Goal: Information Seeking & Learning: Learn about a topic

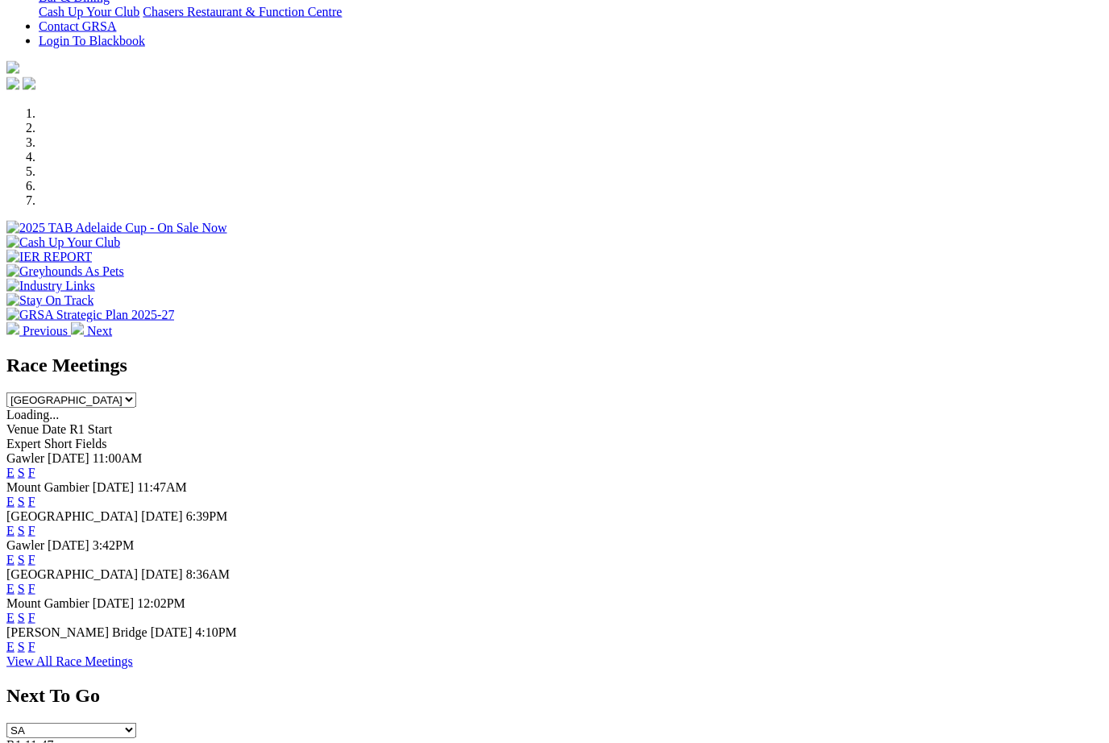
scroll to position [404, 0]
click at [35, 648] on link "F" at bounding box center [31, 646] width 7 height 14
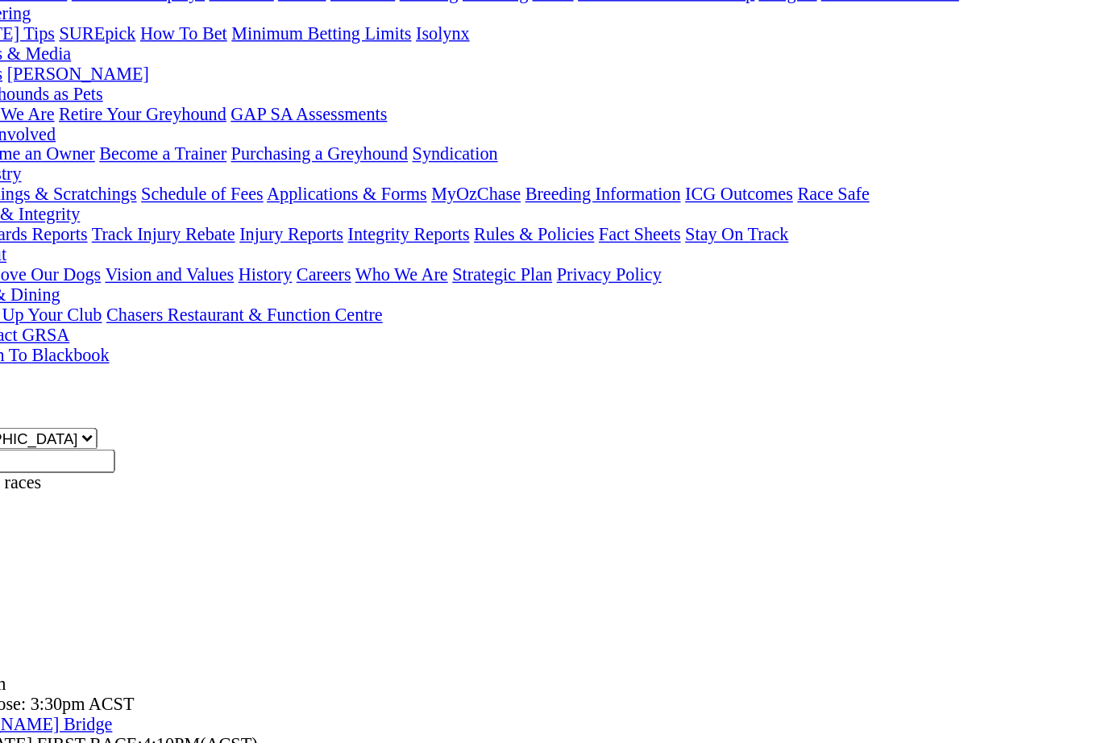
scroll to position [48, 0]
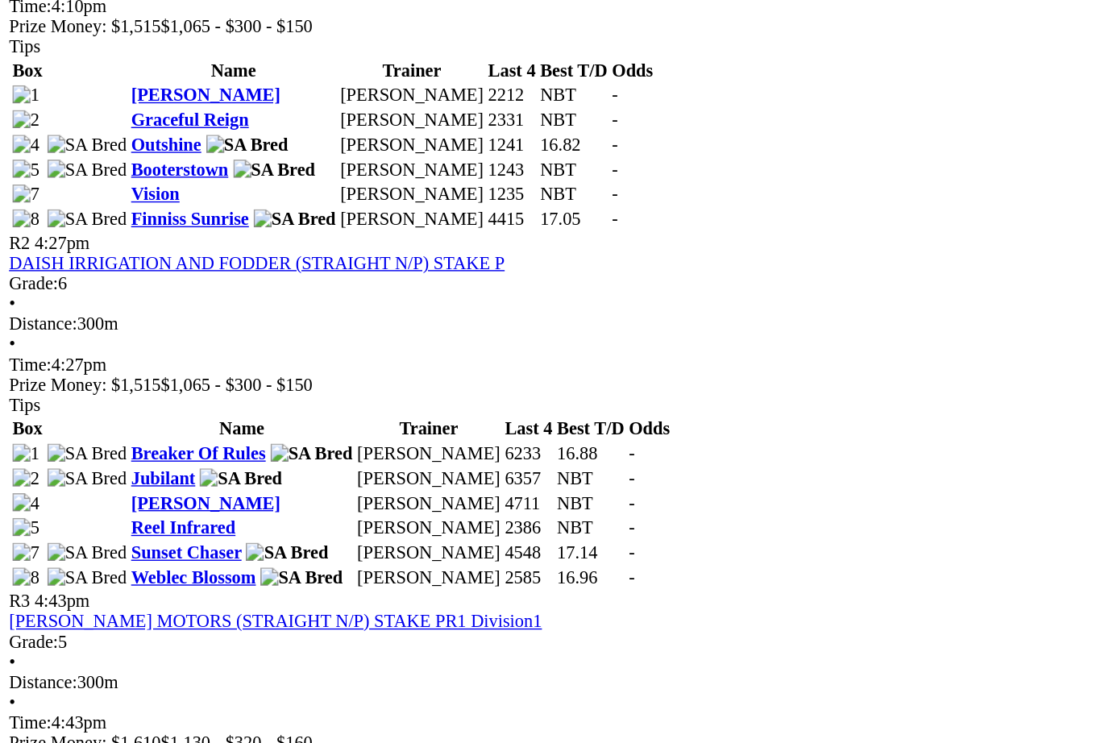
scroll to position [749, 26]
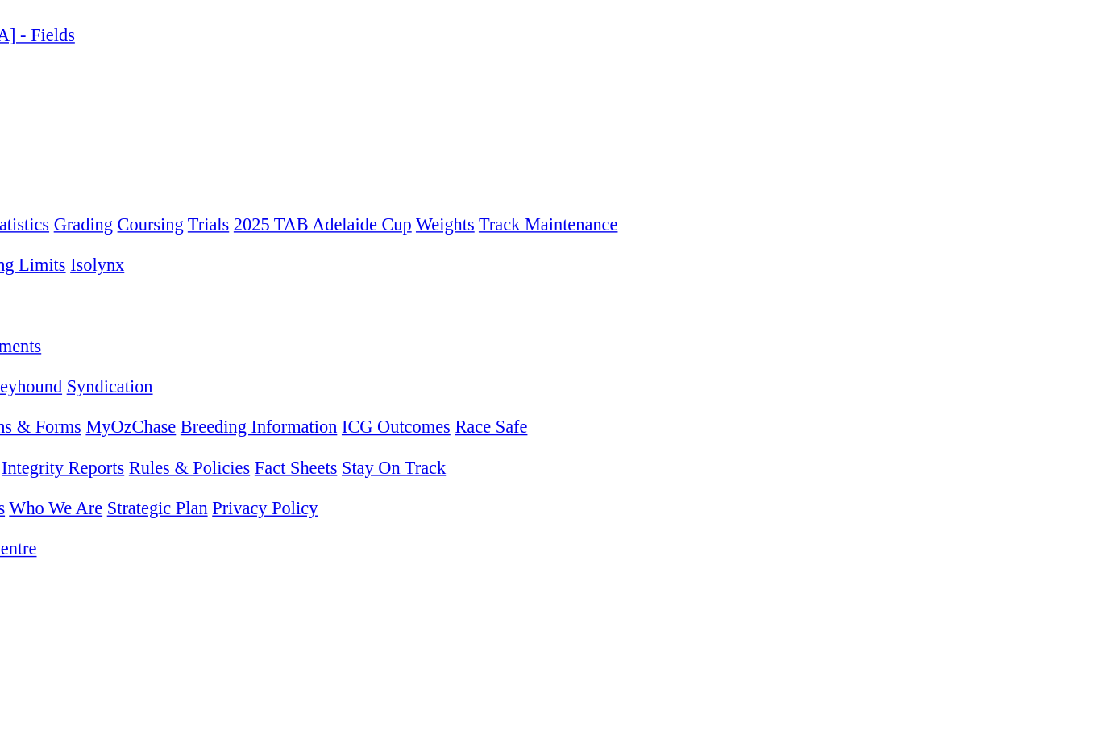
scroll to position [0, 42]
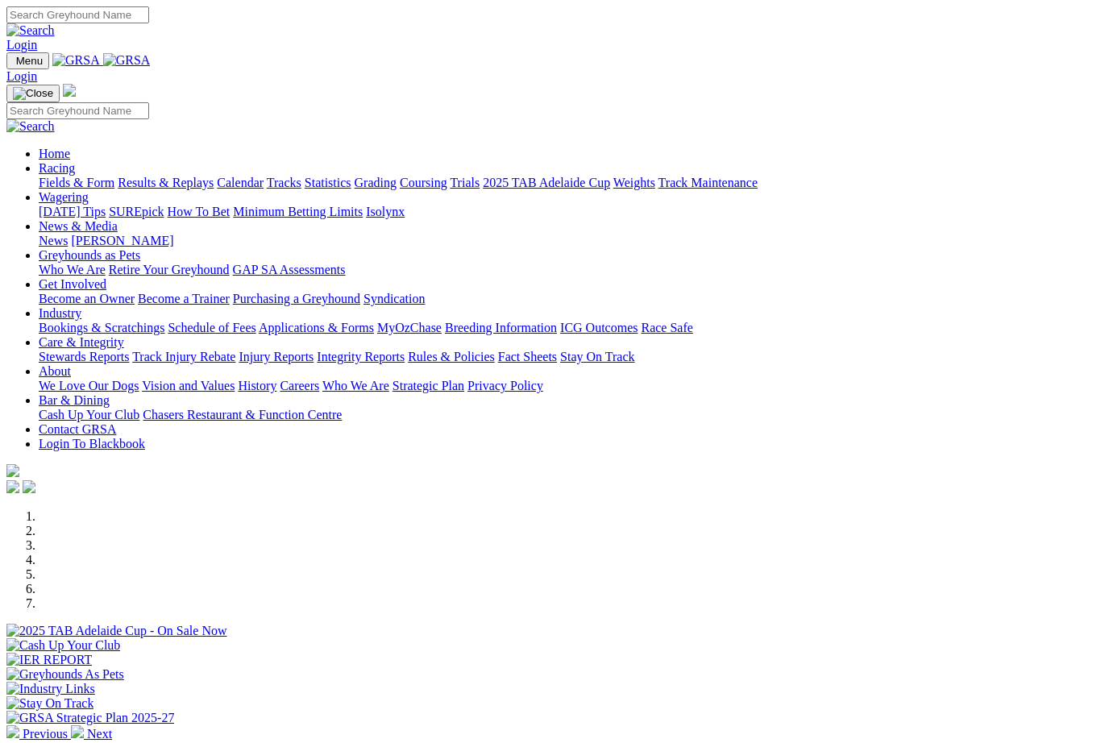
scroll to position [457, 0]
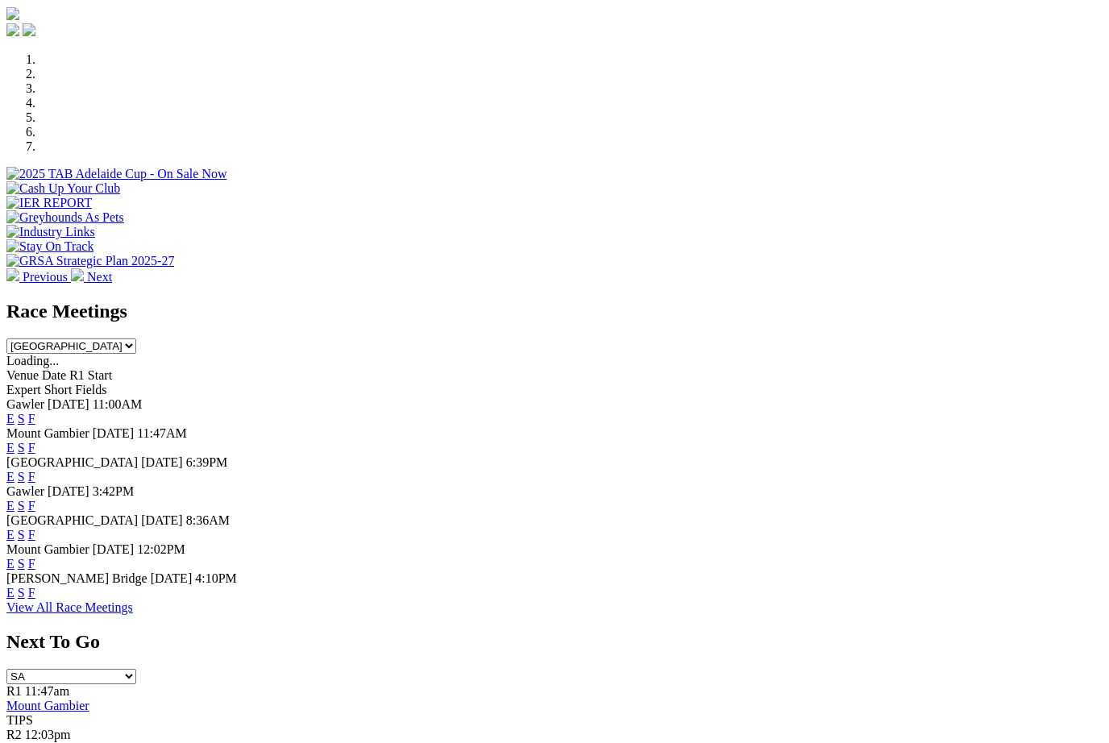
click at [35, 528] on link "F" at bounding box center [31, 535] width 7 height 14
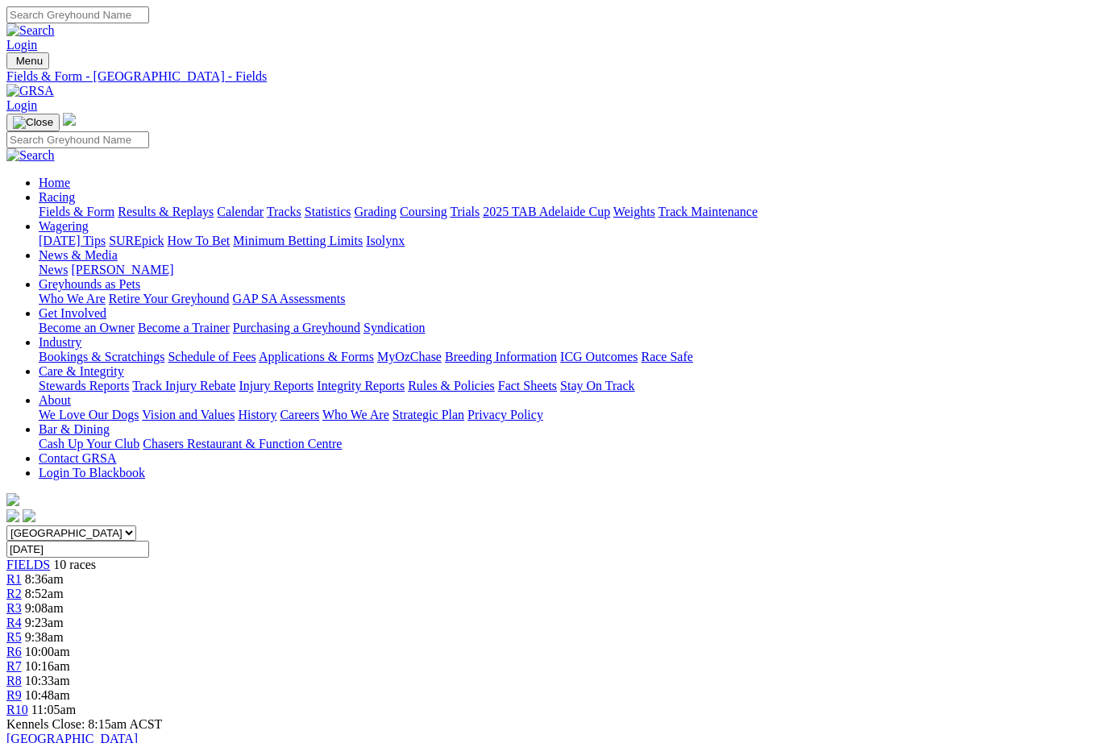
click at [118, 248] on link "News & Media" at bounding box center [78, 255] width 79 height 14
click at [68, 263] on link "News" at bounding box center [53, 270] width 29 height 14
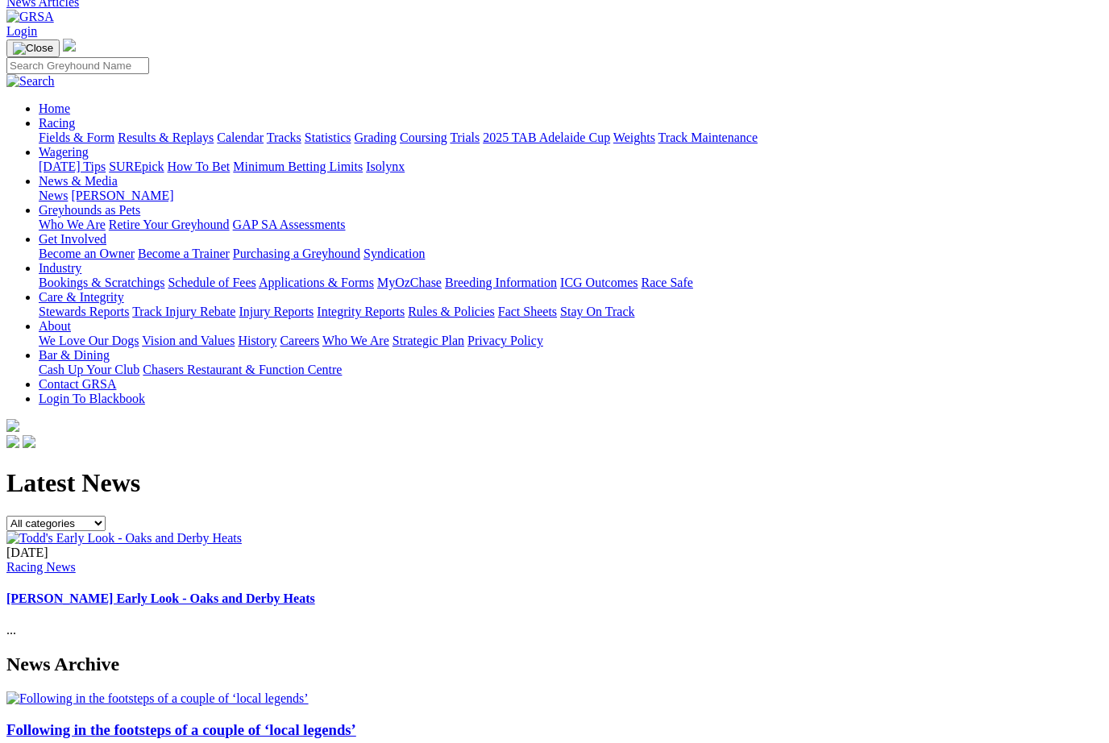
scroll to position [73, 3]
click at [315, 592] on link "[PERSON_NAME] Early Look - Oaks and Derby Heats" at bounding box center [160, 599] width 309 height 14
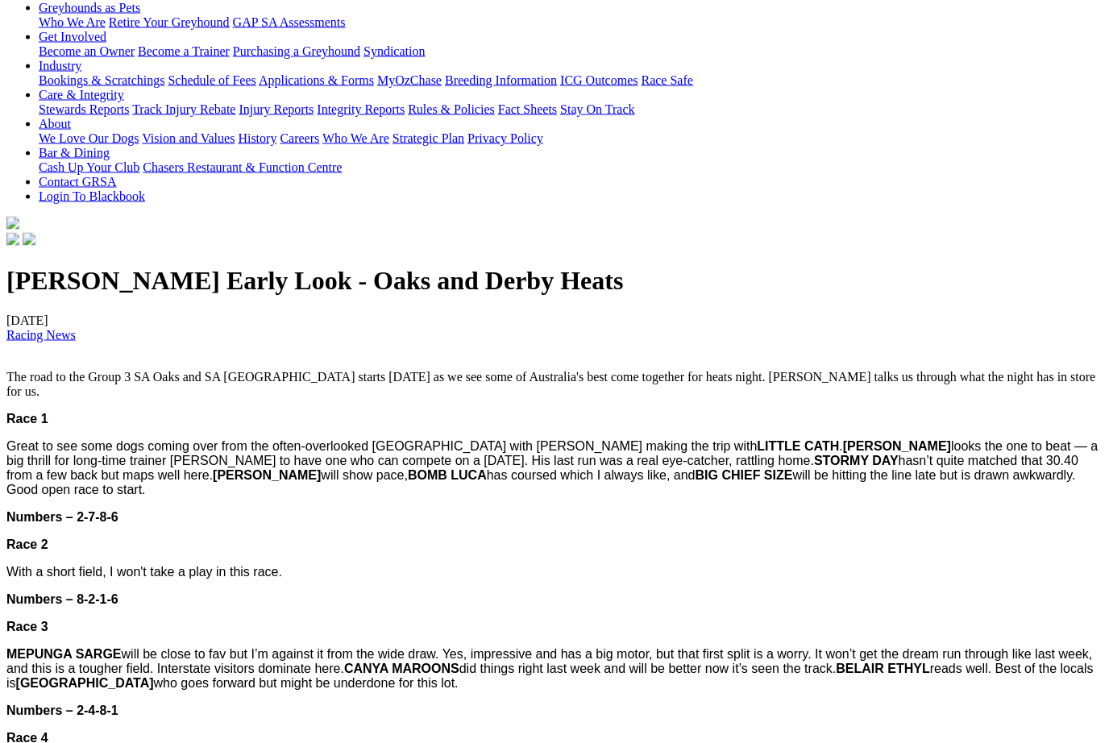
scroll to position [280, 0]
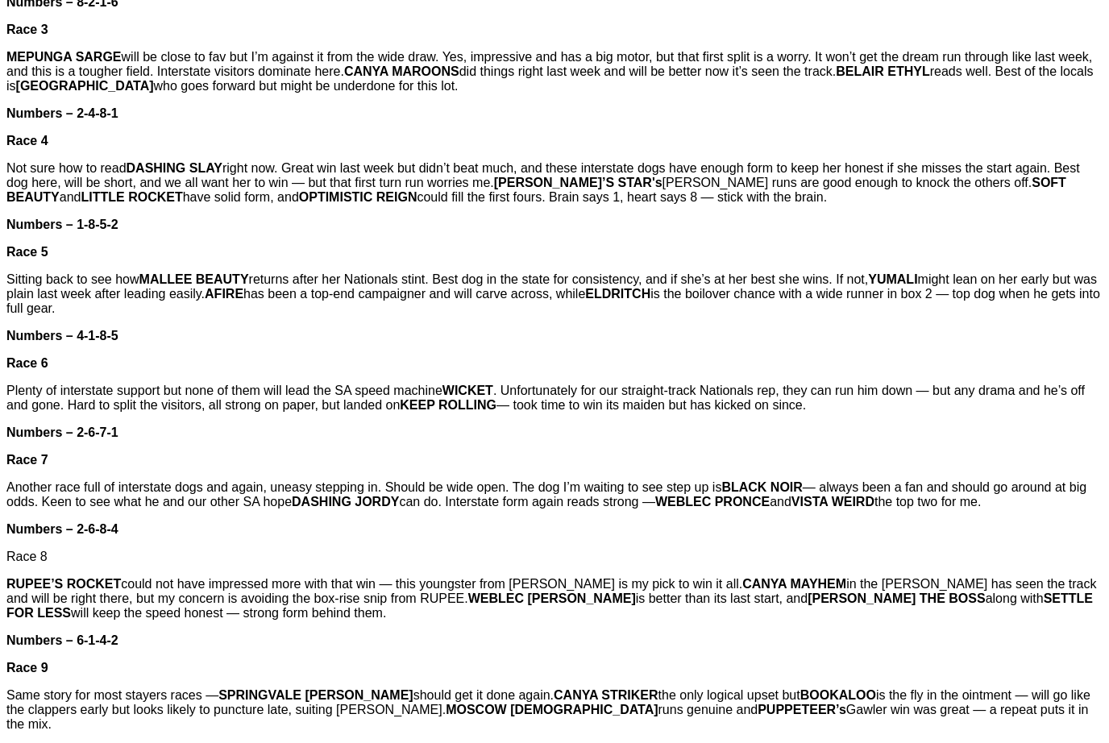
scroll to position [874, 0]
click at [1037, 633] on p "Numbers – 6-1-4-2" at bounding box center [554, 640] width 1096 height 15
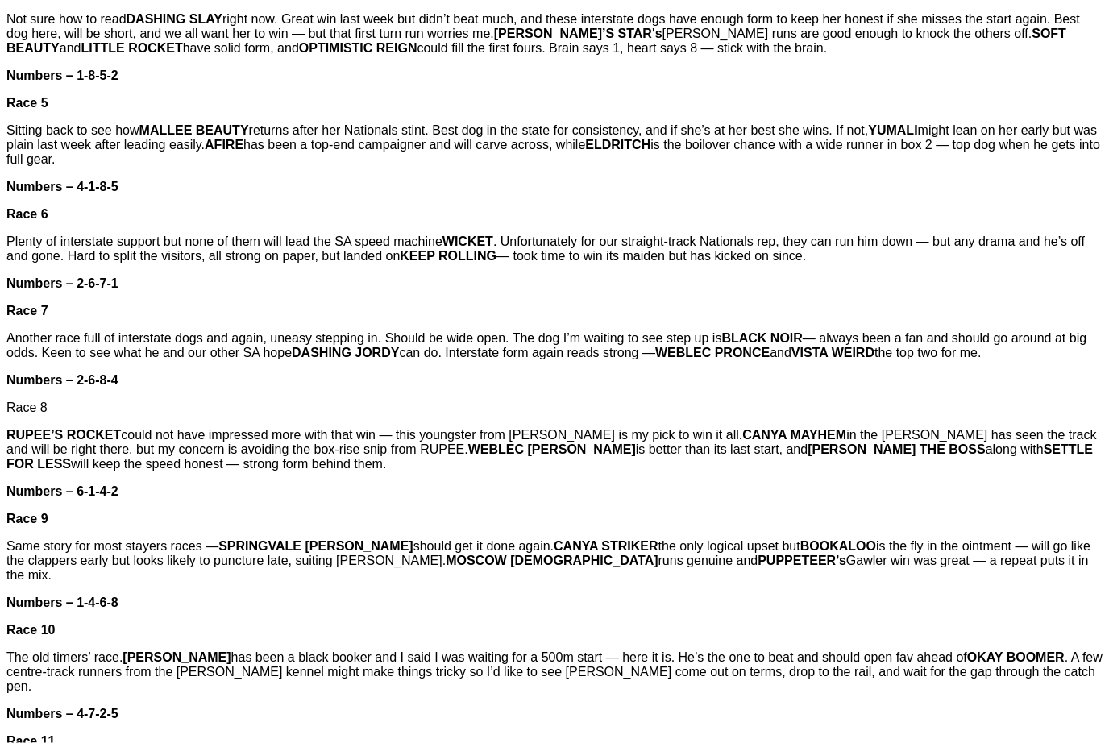
scroll to position [1024, 0]
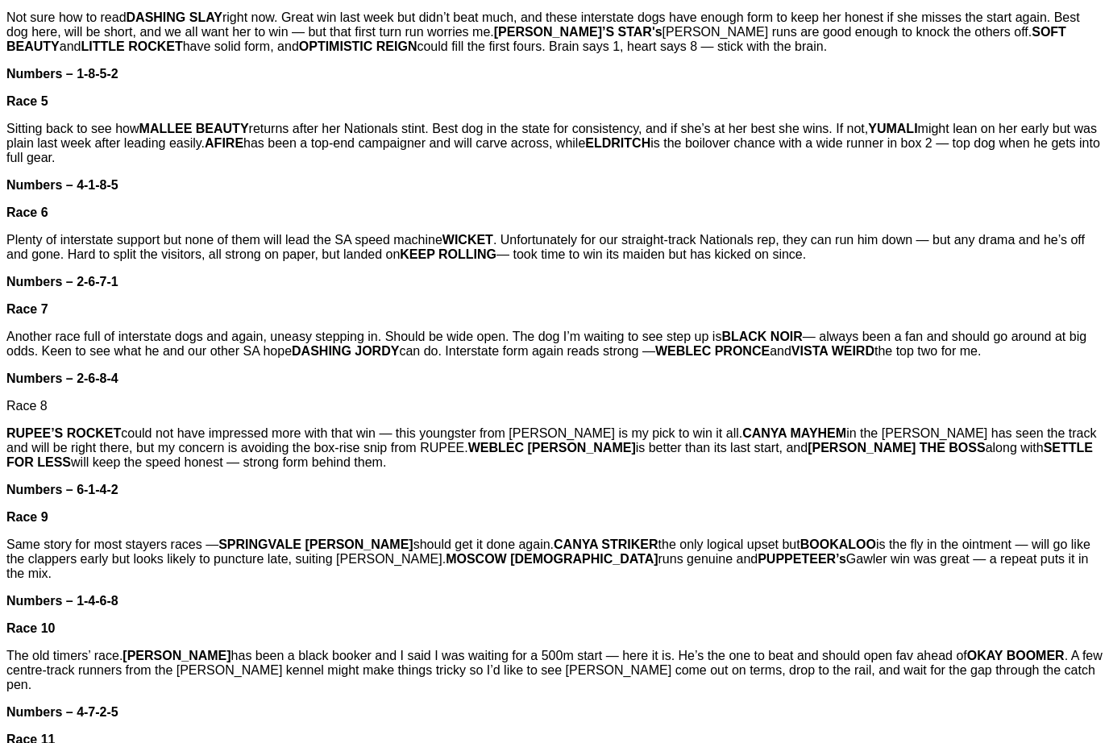
click at [1081, 614] on div "[PERSON_NAME] Early Look - Oaks and Derby Heats [DATE] Racing News The road to …" at bounding box center [554, 222] width 1096 height 1409
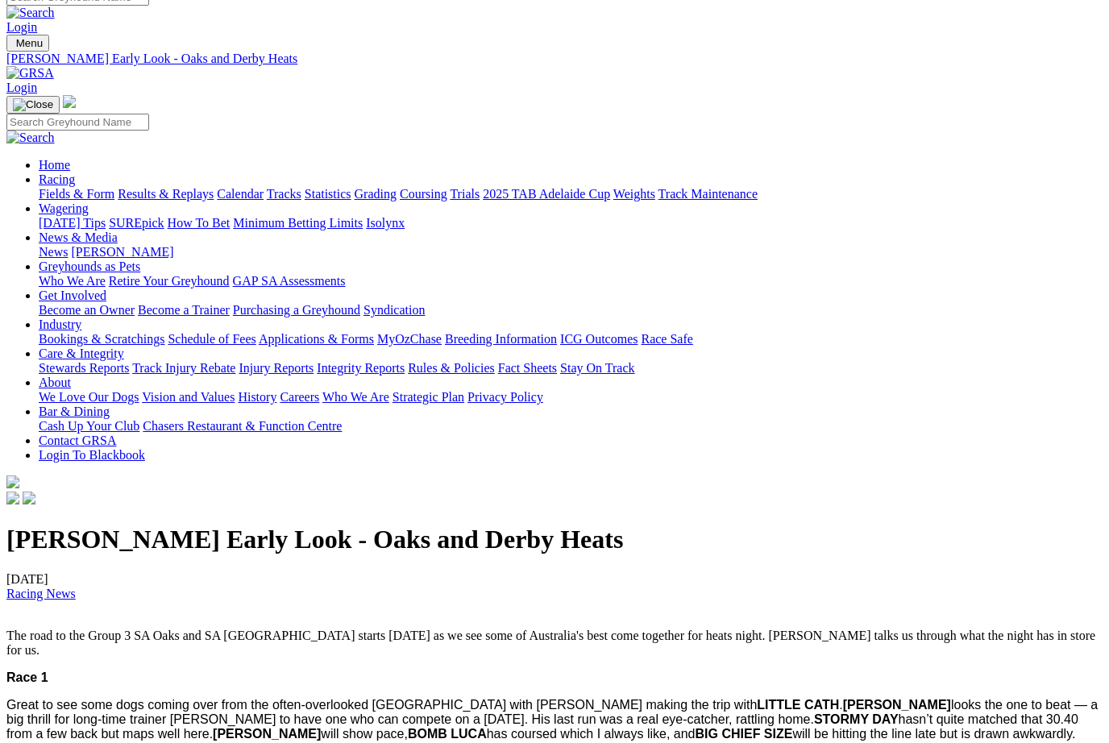
scroll to position [0, 0]
